Goal: Task Accomplishment & Management: Use online tool/utility

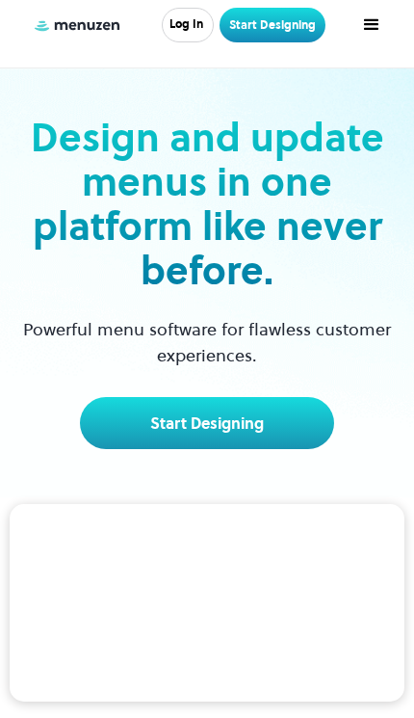
click at [199, 19] on link "Log In" at bounding box center [188, 25] width 52 height 35
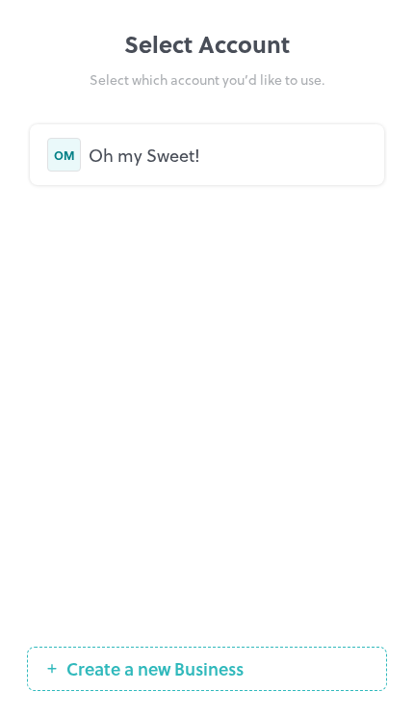
click at [144, 151] on div "Oh my Sweet!" at bounding box center [228, 155] width 279 height 26
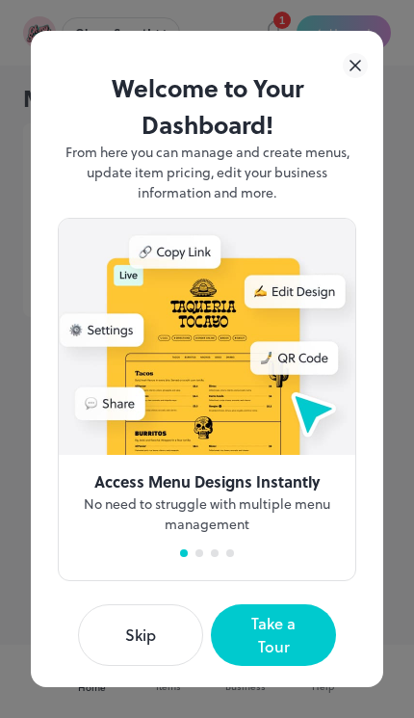
click at [352, 65] on icon at bounding box center [356, 66] width 10 height 10
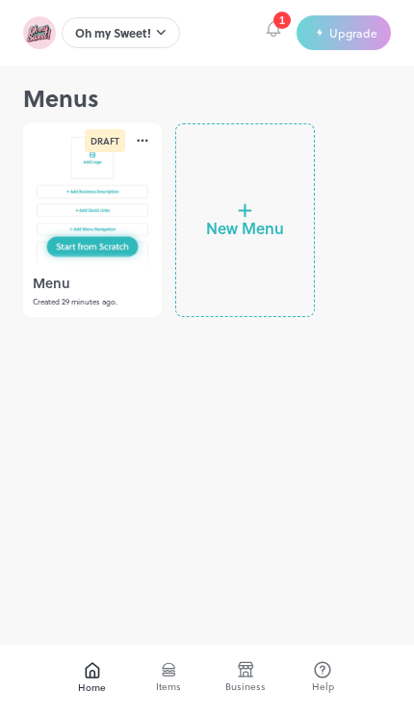
click at [89, 178] on div at bounding box center [92, 195] width 139 height 145
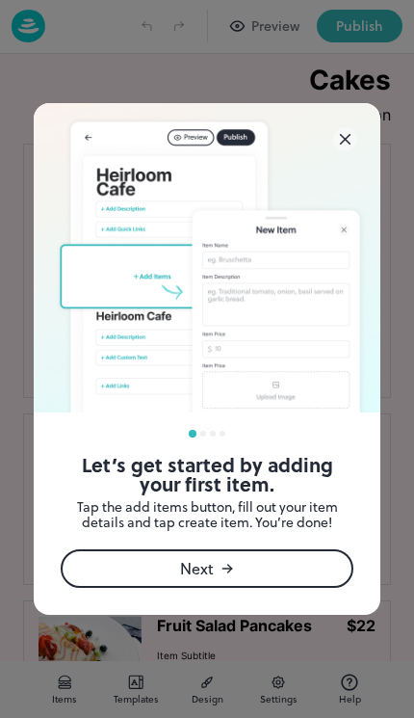
click at [350, 122] on img at bounding box center [207, 257] width 347 height 309
click at [350, 135] on icon at bounding box center [346, 140] width 10 height 10
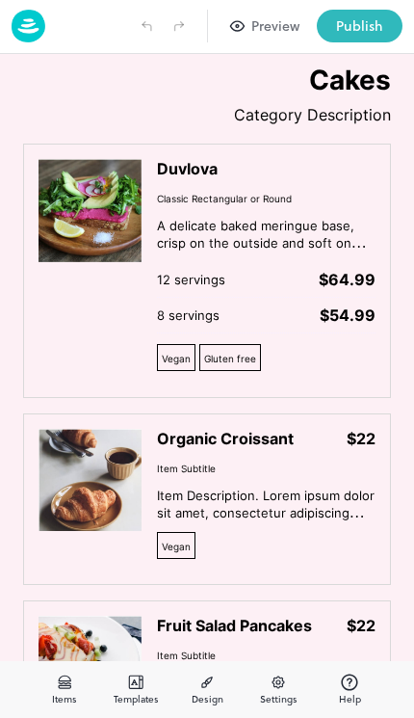
click at [342, 139] on icon at bounding box center [345, 139] width 24 height 24
click at [105, 217] on img at bounding box center [90, 210] width 103 height 103
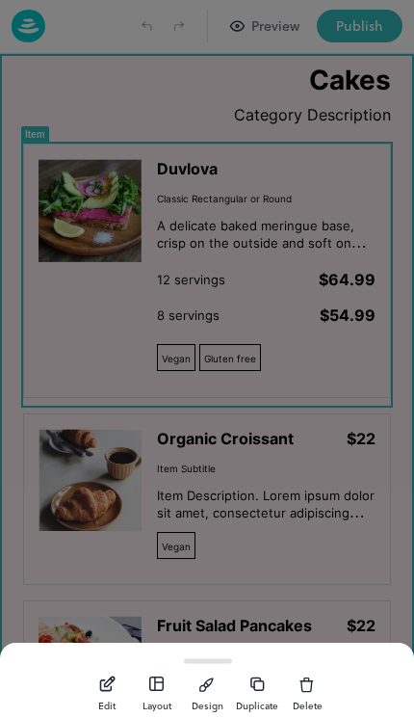
click at [98, 685] on icon "button" at bounding box center [107, 684] width 20 height 19
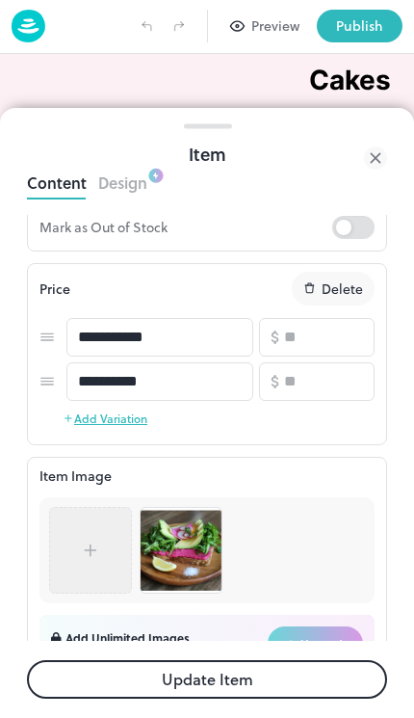
scroll to position [393, 0]
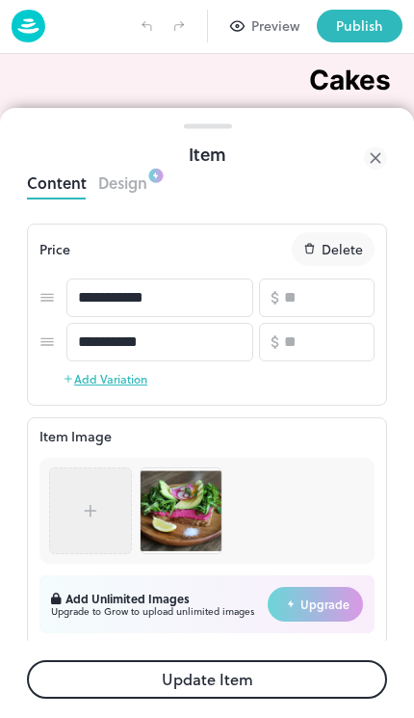
click at [178, 518] on img at bounding box center [181, 510] width 81 height 81
click at [94, 525] on div at bounding box center [90, 510] width 19 height 29
click at [78, 506] on div at bounding box center [91, 510] width 58 height 67
click at [70, 502] on div at bounding box center [91, 510] width 58 height 67
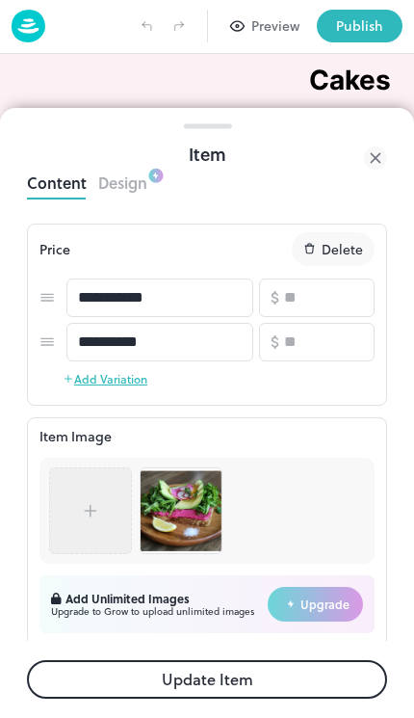
click at [178, 511] on img at bounding box center [181, 510] width 81 height 81
click at [177, 509] on img at bounding box center [181, 510] width 81 height 81
click at [176, 508] on img at bounding box center [181, 510] width 81 height 81
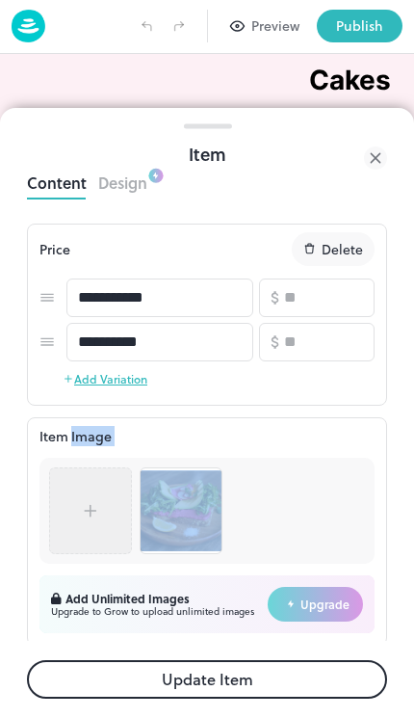
click at [297, 534] on div at bounding box center [207, 511] width 335 height 106
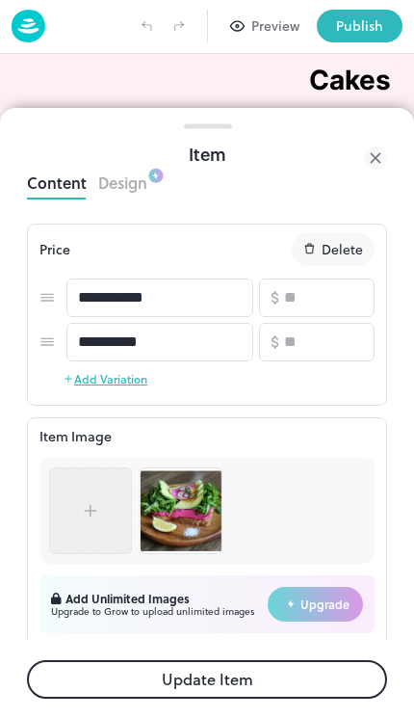
click at [296, 533] on div at bounding box center [207, 511] width 335 height 106
click at [197, 518] on img at bounding box center [181, 510] width 81 height 81
click at [190, 518] on img at bounding box center [181, 510] width 81 height 81
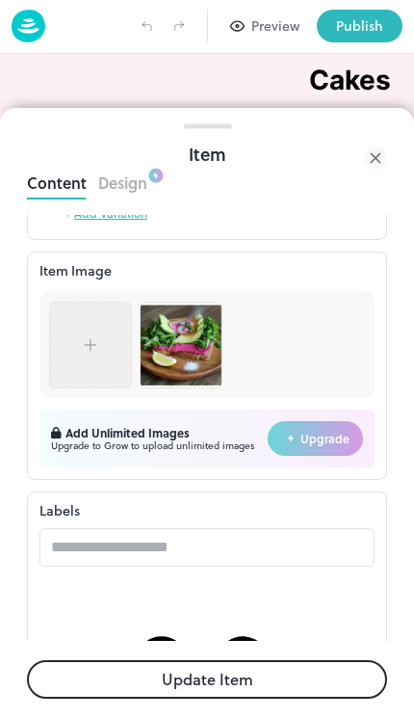
scroll to position [557, 0]
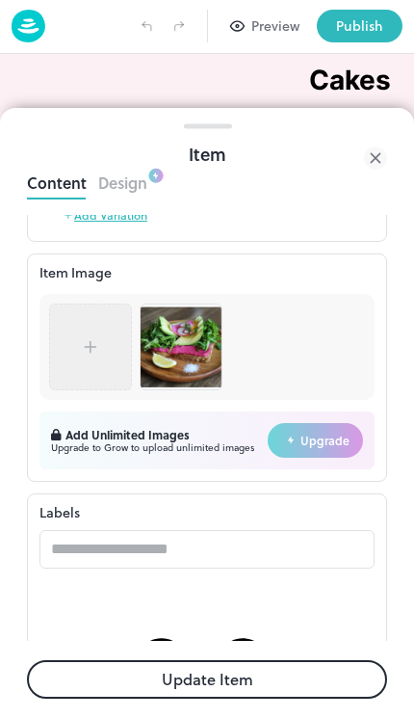
click at [180, 339] on img at bounding box center [181, 346] width 81 height 81
click at [189, 348] on img at bounding box center [181, 346] width 81 height 81
click at [192, 340] on img at bounding box center [181, 346] width 81 height 81
